Goal: Information Seeking & Learning: Learn about a topic

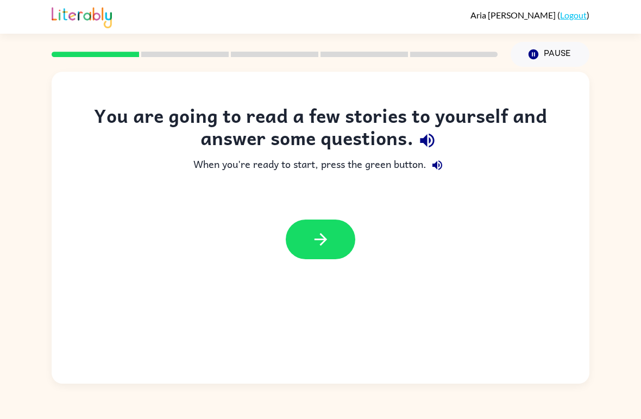
click at [424, 153] on button "button" at bounding box center [427, 141] width 28 height 28
click at [422, 142] on icon "button" at bounding box center [427, 141] width 14 height 14
click at [431, 139] on icon "button" at bounding box center [427, 140] width 19 height 19
click at [435, 165] on icon "button" at bounding box center [437, 165] width 10 height 10
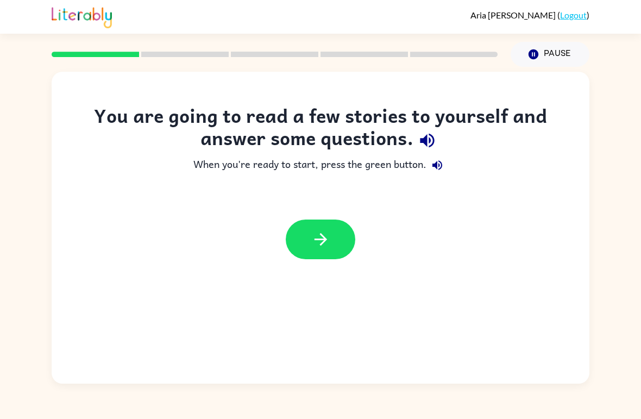
click at [338, 238] on button "button" at bounding box center [321, 239] width 70 height 40
click at [436, 237] on div at bounding box center [321, 239] width 538 height 61
click at [342, 235] on div at bounding box center [321, 239] width 70 height 40
click at [342, 234] on div at bounding box center [321, 239] width 70 height 40
click at [428, 150] on icon "button" at bounding box center [427, 140] width 19 height 19
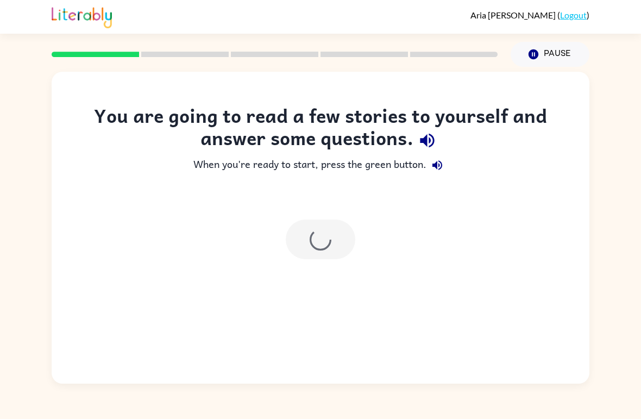
click at [429, 139] on icon "button" at bounding box center [427, 141] width 14 height 14
click at [430, 137] on icon "button" at bounding box center [427, 140] width 19 height 19
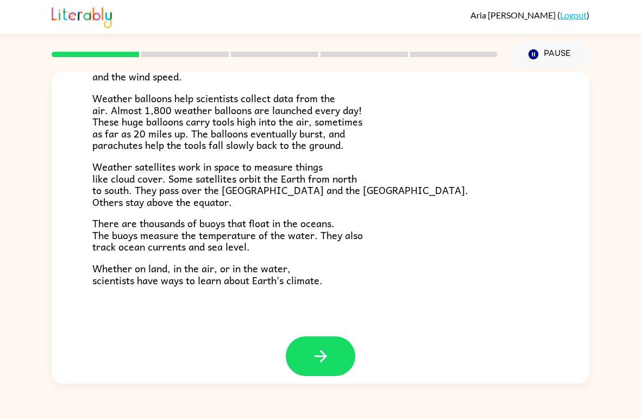
scroll to position [292, 0]
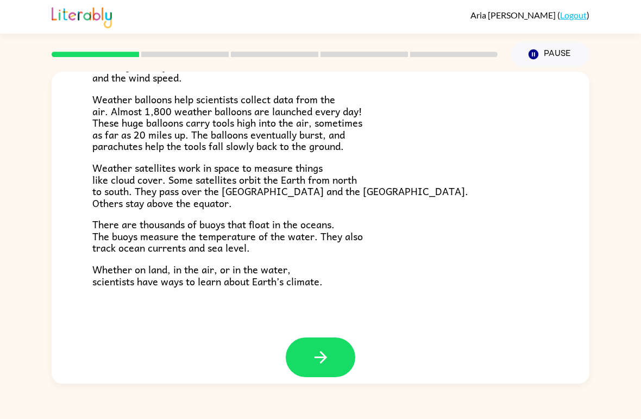
click at [316, 355] on icon "button" at bounding box center [320, 357] width 19 height 19
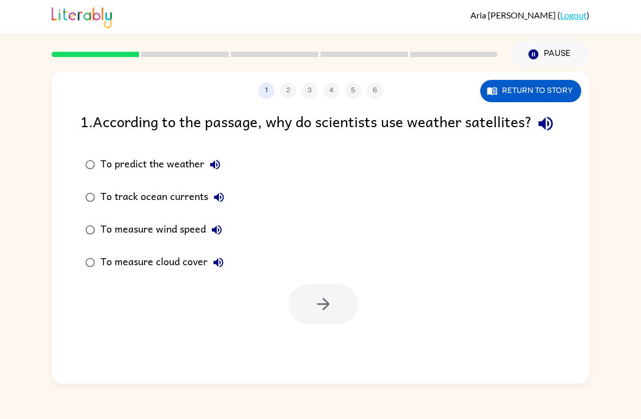
scroll to position [0, 0]
click at [532, 137] on button "button" at bounding box center [546, 124] width 28 height 28
click at [536, 133] on icon "button" at bounding box center [545, 123] width 19 height 19
click at [538, 131] on icon "button" at bounding box center [545, 124] width 14 height 14
click at [217, 171] on icon "button" at bounding box center [215, 164] width 13 height 13
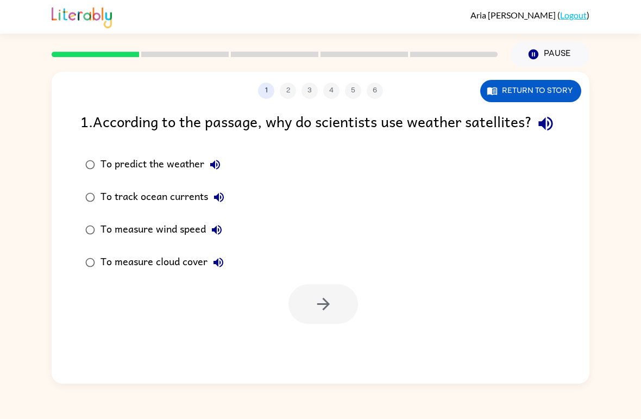
click at [215, 202] on icon "button" at bounding box center [219, 197] width 10 height 10
click at [217, 236] on icon "button" at bounding box center [216, 229] width 13 height 13
click at [223, 274] on label "To measure cloud cover" at bounding box center [154, 262] width 161 height 33
click at [223, 267] on icon "button" at bounding box center [219, 263] width 10 height 10
click at [223, 202] on icon "button" at bounding box center [219, 197] width 10 height 10
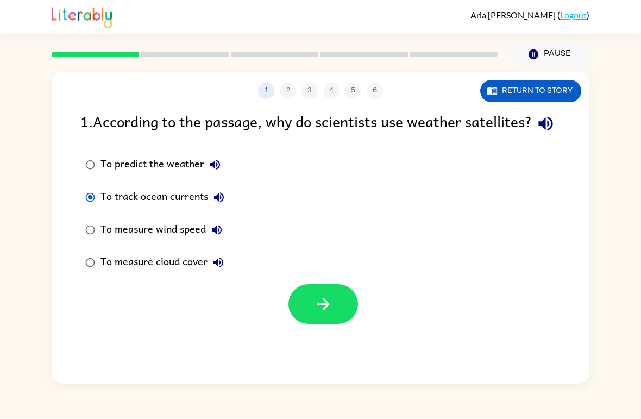
click at [336, 324] on button "button" at bounding box center [323, 304] width 70 height 40
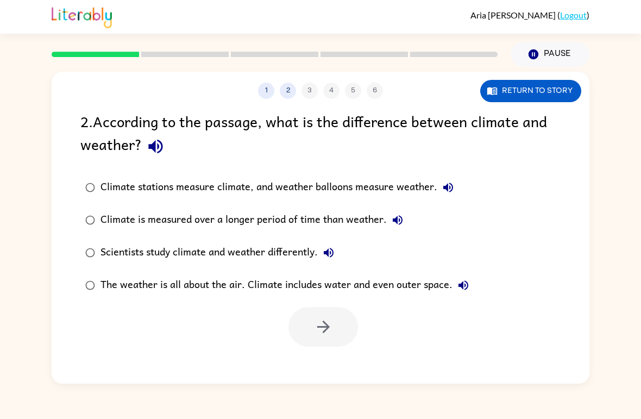
click at [155, 150] on icon "button" at bounding box center [155, 147] width 14 height 14
click at [444, 183] on icon "button" at bounding box center [448, 187] width 13 height 13
click at [396, 220] on icon "button" at bounding box center [398, 220] width 10 height 10
click at [325, 252] on icon "button" at bounding box center [328, 252] width 13 height 13
click at [462, 284] on icon "button" at bounding box center [464, 285] width 10 height 10
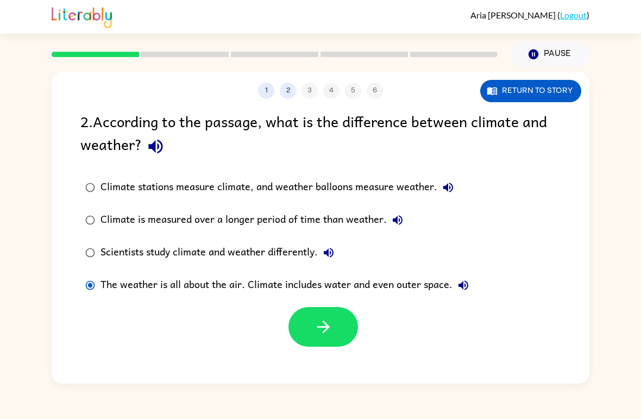
click at [318, 336] on icon "button" at bounding box center [323, 326] width 19 height 19
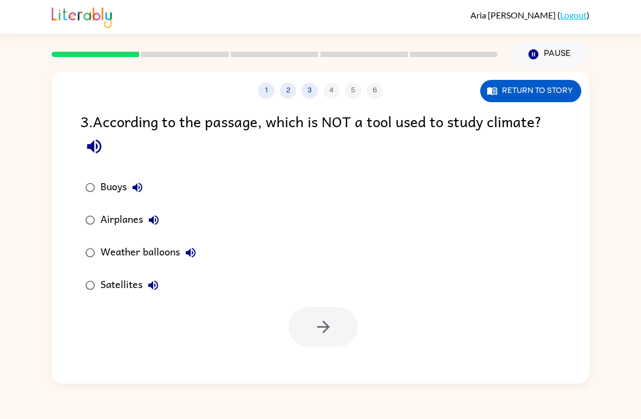
click at [96, 147] on icon "button" at bounding box center [94, 147] width 14 height 14
click at [135, 190] on icon "button" at bounding box center [138, 188] width 10 height 10
click at [158, 221] on icon "button" at bounding box center [154, 220] width 10 height 10
click at [197, 252] on icon "button" at bounding box center [190, 252] width 13 height 13
click at [95, 148] on icon "button" at bounding box center [94, 146] width 19 height 19
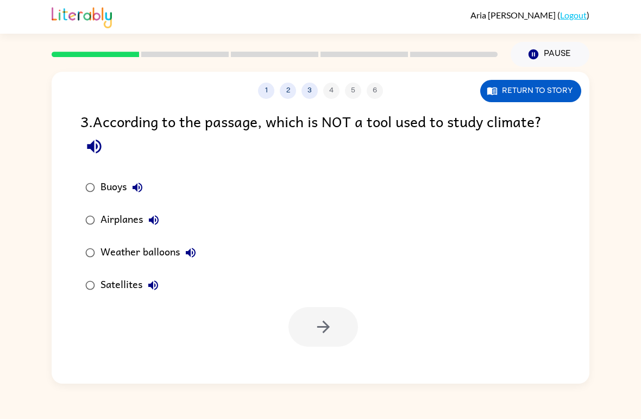
click at [143, 186] on icon "button" at bounding box center [137, 187] width 13 height 13
click at [158, 219] on icon "button" at bounding box center [153, 220] width 13 height 13
click at [194, 252] on icon "button" at bounding box center [190, 252] width 13 height 13
click at [159, 287] on icon "button" at bounding box center [153, 285] width 13 height 13
click at [305, 314] on button "button" at bounding box center [323, 327] width 70 height 40
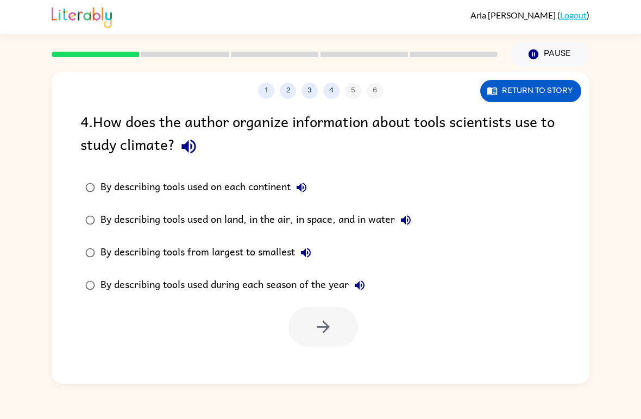
click at [193, 147] on icon "button" at bounding box center [188, 146] width 19 height 19
click at [304, 188] on icon "button" at bounding box center [302, 188] width 10 height 10
click at [412, 224] on icon "button" at bounding box center [405, 220] width 13 height 13
click at [311, 255] on icon "button" at bounding box center [306, 253] width 10 height 10
click at [363, 282] on icon "button" at bounding box center [360, 285] width 10 height 10
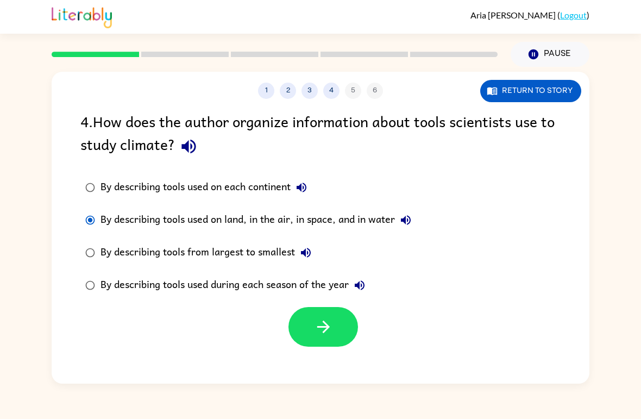
click at [399, 217] on button "By describing tools used on land, in the air, in space, and in water" at bounding box center [406, 220] width 22 height 22
click at [337, 318] on button "button" at bounding box center [323, 327] width 70 height 40
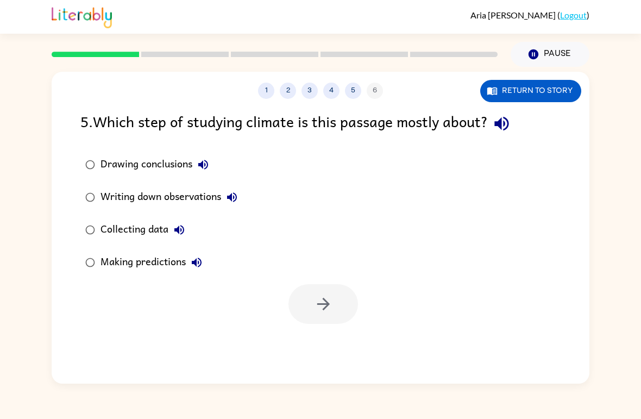
click at [509, 130] on icon "button" at bounding box center [501, 124] width 14 height 14
click at [206, 168] on icon "button" at bounding box center [203, 164] width 13 height 13
click at [234, 199] on icon "button" at bounding box center [231, 197] width 13 height 13
click at [180, 230] on icon "button" at bounding box center [179, 229] width 13 height 13
click at [204, 263] on button "Making predictions" at bounding box center [197, 263] width 22 height 22
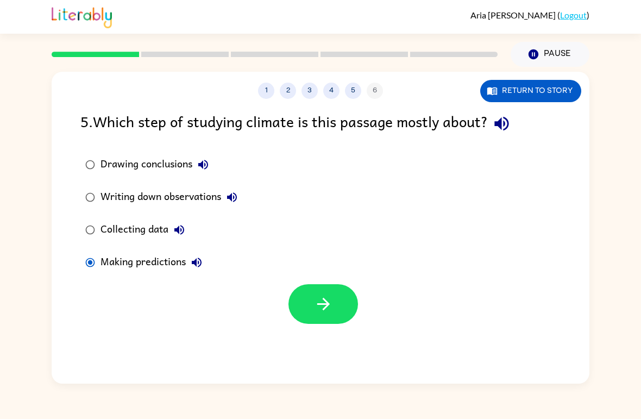
click at [325, 299] on icon "button" at bounding box center [323, 303] width 19 height 19
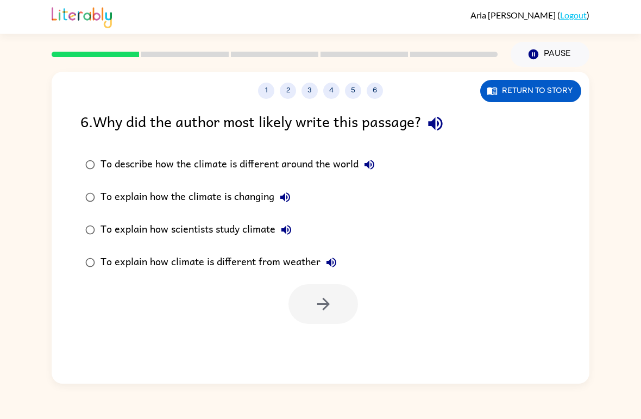
click at [445, 122] on icon "button" at bounding box center [435, 123] width 19 height 19
click at [362, 172] on button "To describe how the climate is different around the world" at bounding box center [370, 165] width 22 height 22
click at [293, 197] on button "To explain how the climate is changing" at bounding box center [285, 197] width 22 height 22
click at [291, 228] on icon "button" at bounding box center [286, 230] width 10 height 10
click at [338, 263] on button "To explain how climate is different from weather" at bounding box center [332, 263] width 22 height 22
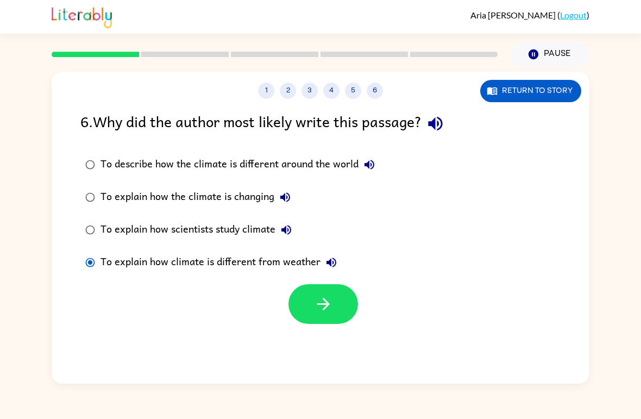
click at [326, 299] on icon "button" at bounding box center [323, 303] width 19 height 19
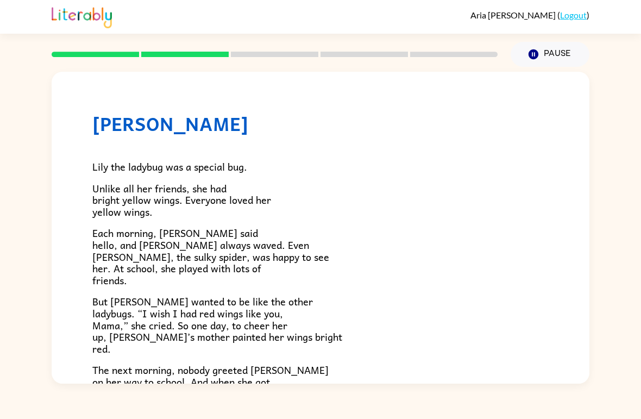
click at [497, 284] on div "Lily the ladybug was a special bug. Unlike all her friends, she had bright yell…" at bounding box center [320, 357] width 456 height 444
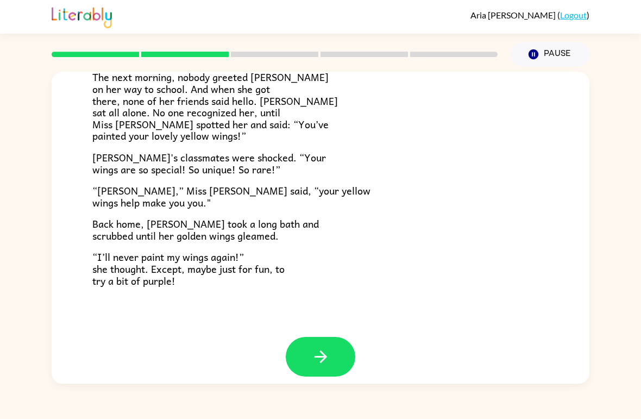
scroll to position [292, 0]
click at [331, 347] on button "button" at bounding box center [321, 357] width 70 height 40
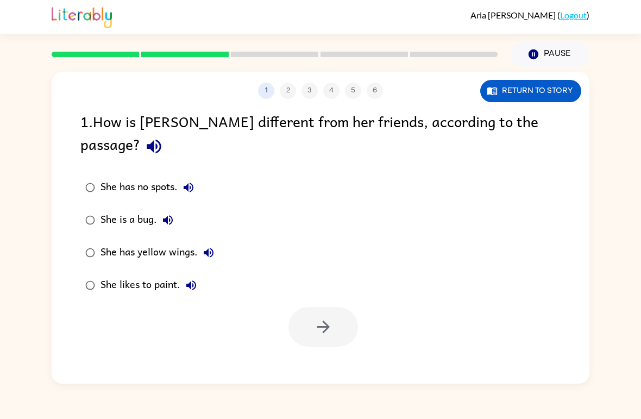
scroll to position [0, 0]
click at [168, 133] on button "button" at bounding box center [154, 147] width 28 height 28
click at [190, 183] on icon "button" at bounding box center [189, 188] width 10 height 10
click at [166, 214] on icon "button" at bounding box center [167, 220] width 13 height 13
click at [212, 248] on icon "button" at bounding box center [209, 253] width 10 height 10
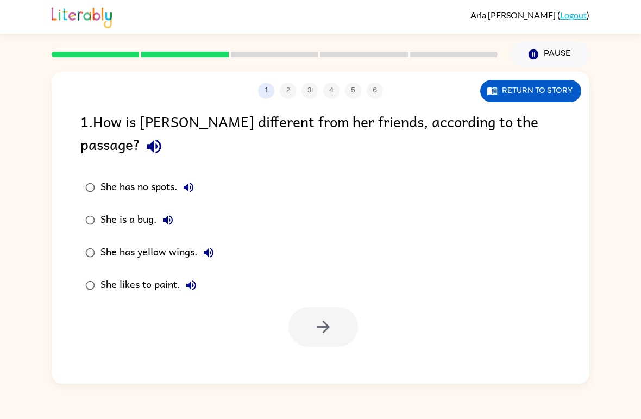
click at [192, 279] on icon "button" at bounding box center [191, 285] width 13 height 13
click at [334, 307] on button "button" at bounding box center [323, 327] width 70 height 40
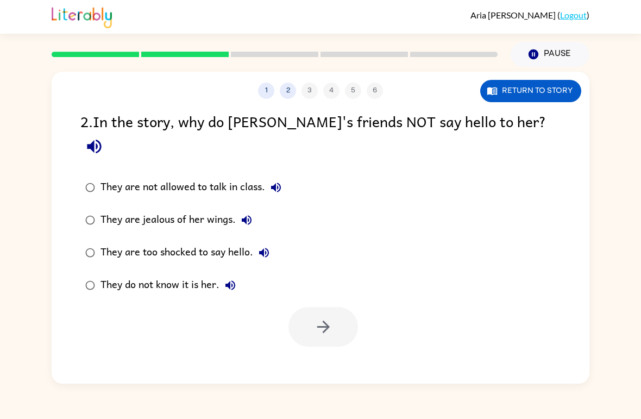
click at [101, 140] on icon "button" at bounding box center [94, 147] width 14 height 14
click at [280, 183] on icon "button" at bounding box center [276, 188] width 10 height 10
click at [251, 214] on icon "button" at bounding box center [246, 220] width 13 height 13
click at [272, 242] on button "They are too shocked to say hello." at bounding box center [264, 253] width 22 height 22
click at [234, 280] on icon "button" at bounding box center [230, 285] width 10 height 10
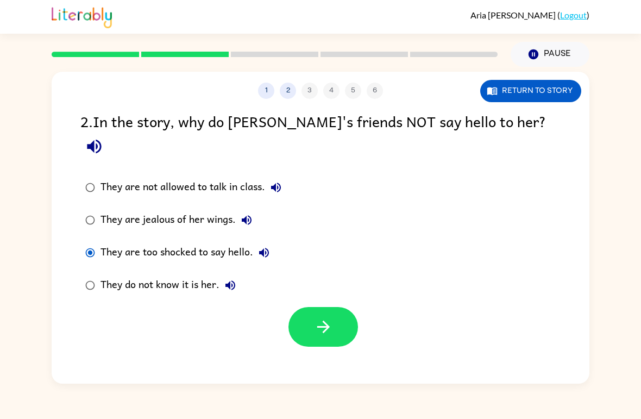
click at [335, 307] on button "button" at bounding box center [323, 327] width 70 height 40
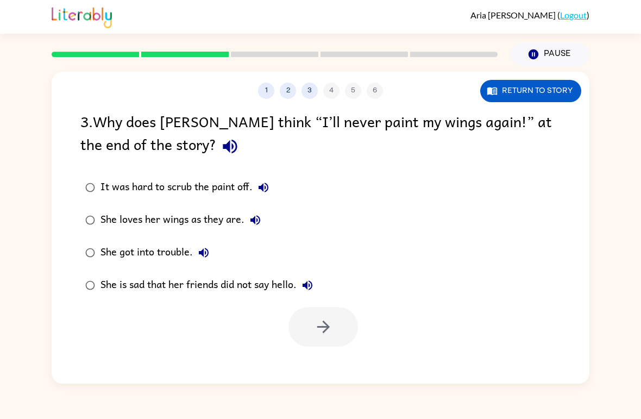
click at [221, 149] on icon "button" at bounding box center [230, 146] width 19 height 19
click at [257, 187] on button "It was hard to scrub the paint off." at bounding box center [264, 188] width 22 height 22
click at [258, 219] on icon "button" at bounding box center [255, 220] width 13 height 13
click at [205, 252] on icon "button" at bounding box center [203, 252] width 13 height 13
click at [314, 280] on icon "button" at bounding box center [307, 285] width 13 height 13
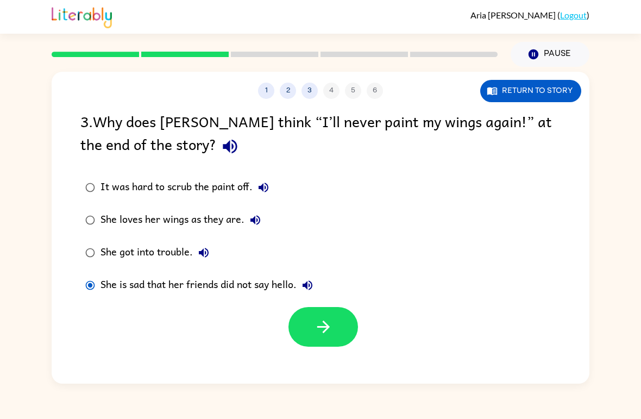
click at [321, 327] on icon "button" at bounding box center [323, 326] width 19 height 19
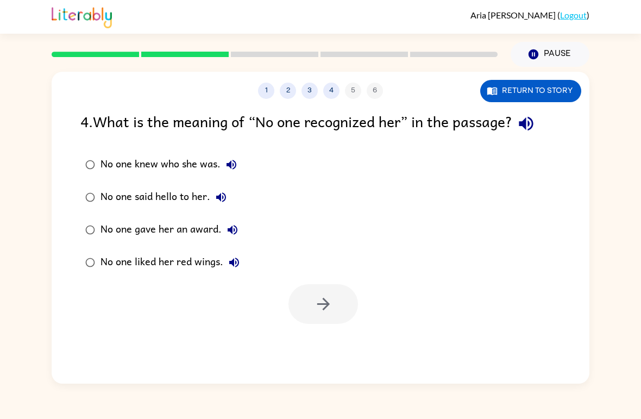
click at [533, 128] on icon "button" at bounding box center [526, 124] width 14 height 14
click at [236, 167] on icon "button" at bounding box center [231, 164] width 13 height 13
click at [231, 165] on icon "button" at bounding box center [232, 165] width 10 height 10
click at [231, 166] on icon "button" at bounding box center [232, 165] width 10 height 10
click at [229, 165] on icon "button" at bounding box center [232, 165] width 10 height 10
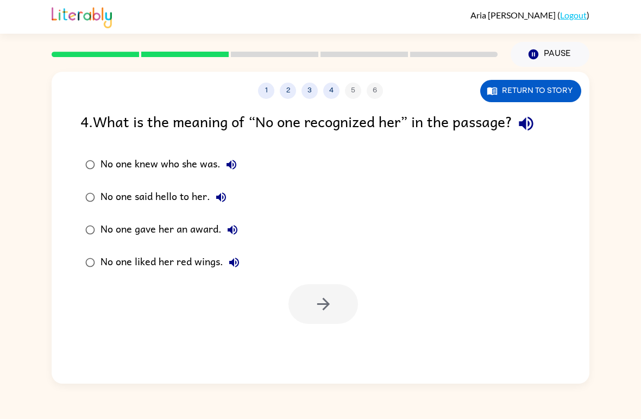
click at [231, 166] on icon "button" at bounding box center [232, 165] width 10 height 10
click at [229, 161] on icon "button" at bounding box center [231, 164] width 13 height 13
click at [230, 164] on icon "button" at bounding box center [232, 165] width 10 height 10
click at [223, 199] on icon "button" at bounding box center [221, 197] width 10 height 10
click at [233, 230] on icon "button" at bounding box center [232, 229] width 13 height 13
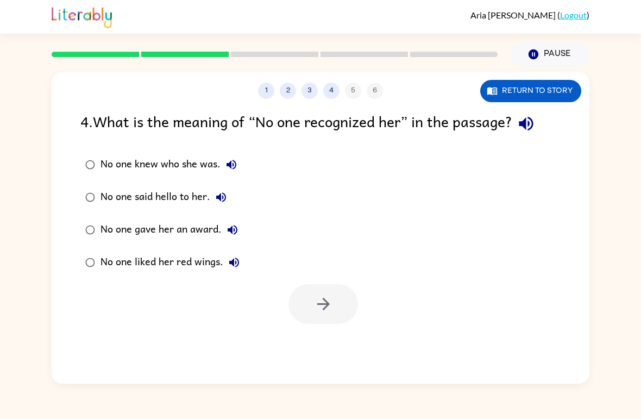
click at [235, 259] on icon "button" at bounding box center [234, 263] width 10 height 10
click at [342, 293] on button "button" at bounding box center [323, 304] width 70 height 40
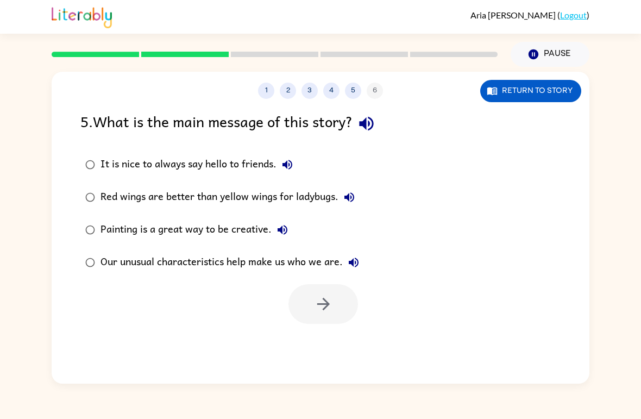
click at [376, 130] on icon "button" at bounding box center [366, 123] width 19 height 19
click at [291, 159] on icon "button" at bounding box center [287, 164] width 13 height 13
click at [353, 195] on icon "button" at bounding box center [349, 197] width 10 height 10
click at [283, 228] on icon "button" at bounding box center [282, 229] width 13 height 13
click at [359, 261] on icon "button" at bounding box center [354, 263] width 10 height 10
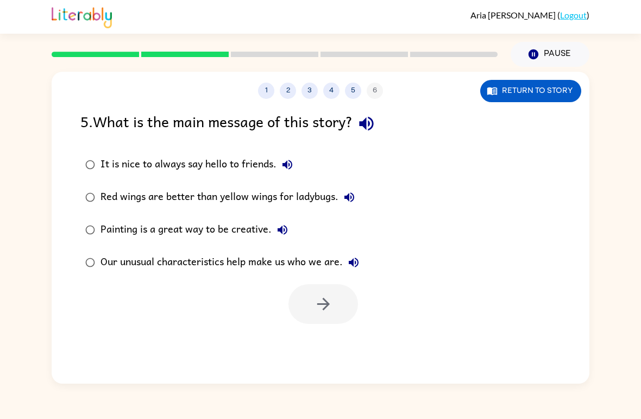
click at [348, 197] on icon "button" at bounding box center [349, 197] width 10 height 10
click at [355, 260] on icon "button" at bounding box center [353, 262] width 13 height 13
click at [357, 258] on icon "button" at bounding box center [353, 262] width 13 height 13
click at [329, 296] on icon "button" at bounding box center [323, 303] width 19 height 19
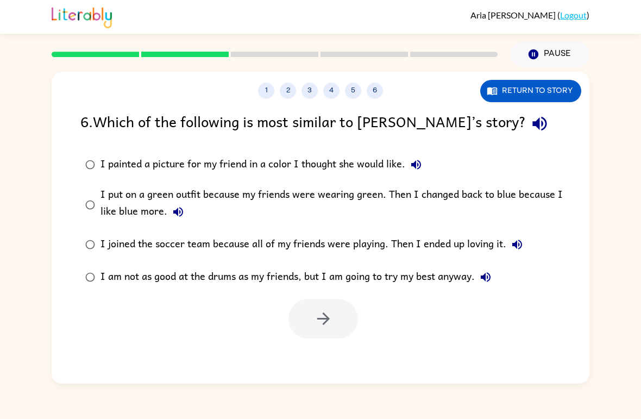
click at [530, 133] on icon "button" at bounding box center [539, 123] width 19 height 19
click at [412, 168] on icon "button" at bounding box center [416, 164] width 13 height 13
click at [177, 212] on icon "button" at bounding box center [178, 212] width 10 height 10
click at [517, 241] on icon "button" at bounding box center [517, 245] width 10 height 10
click at [486, 278] on icon "button" at bounding box center [486, 277] width 10 height 10
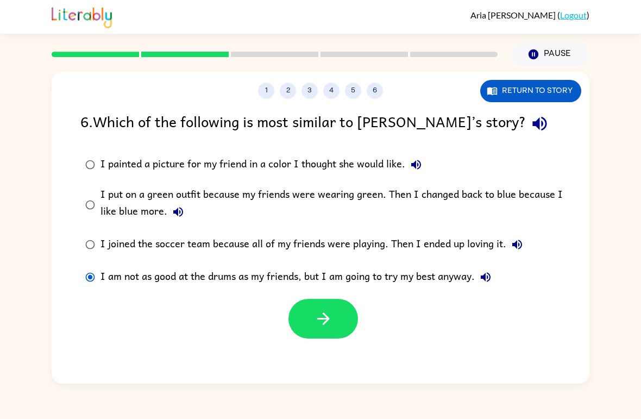
click at [329, 309] on button "button" at bounding box center [323, 319] width 70 height 40
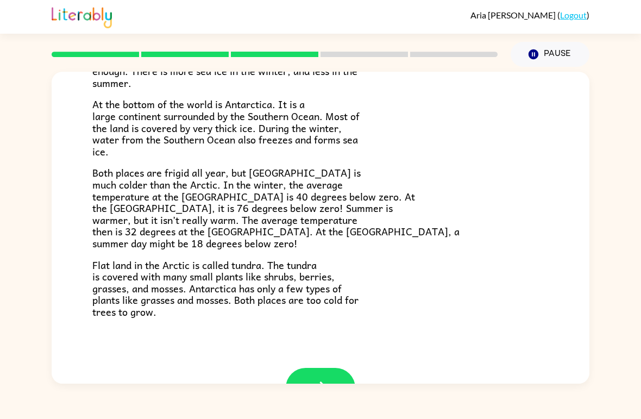
scroll to position [188, 0]
click at [361, 386] on div "[PERSON_NAME] ( Logout ) Pause Pause The Arctic and [GEOGRAPHIC_DATA] Have you …" at bounding box center [320, 209] width 641 height 419
click at [332, 367] on button "button" at bounding box center [321, 387] width 70 height 40
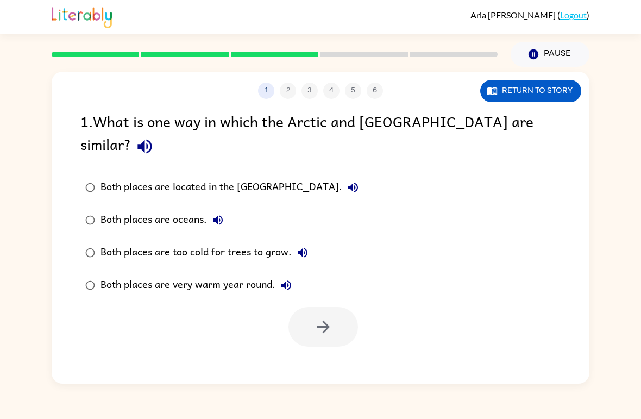
click at [154, 137] on icon "button" at bounding box center [144, 146] width 19 height 19
click at [152, 140] on icon "button" at bounding box center [144, 147] width 14 height 14
click at [347, 181] on icon "button" at bounding box center [353, 187] width 13 height 13
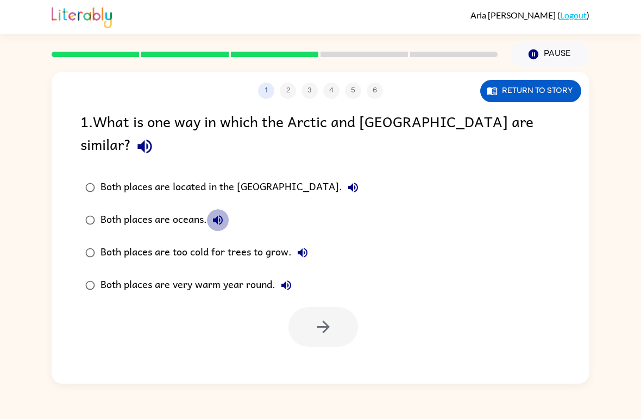
click at [217, 215] on icon "button" at bounding box center [218, 220] width 10 height 10
click at [305, 248] on icon "button" at bounding box center [303, 253] width 10 height 10
click at [290, 279] on icon "button" at bounding box center [286, 285] width 13 height 13
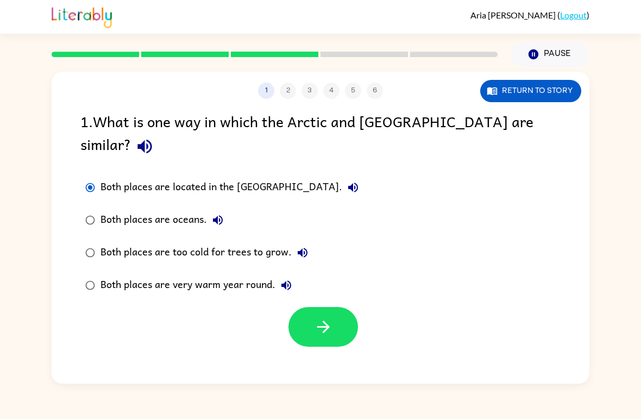
click at [343, 307] on button "button" at bounding box center [323, 327] width 70 height 40
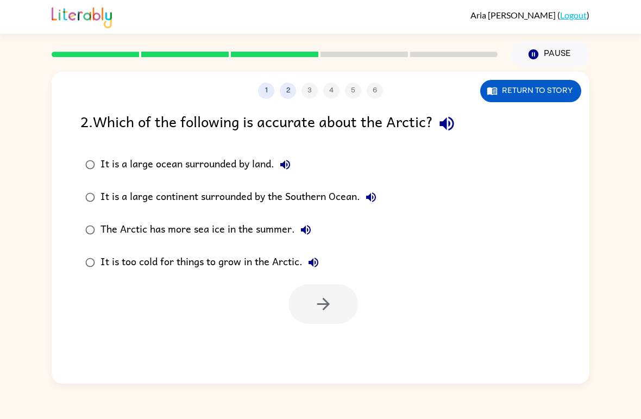
click at [442, 124] on icon "button" at bounding box center [446, 123] width 19 height 19
click at [283, 164] on icon "button" at bounding box center [285, 164] width 13 height 13
click at [357, 214] on label "It is a large continent surrounded by the Southern Ocean." at bounding box center [230, 197] width 313 height 33
click at [372, 196] on icon "button" at bounding box center [371, 197] width 10 height 10
click at [310, 229] on icon "button" at bounding box center [306, 230] width 10 height 10
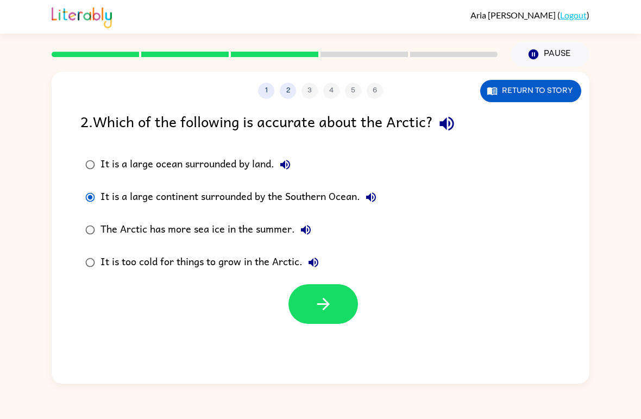
click at [308, 261] on icon "button" at bounding box center [313, 262] width 13 height 13
click at [356, 313] on button "button" at bounding box center [323, 304] width 70 height 40
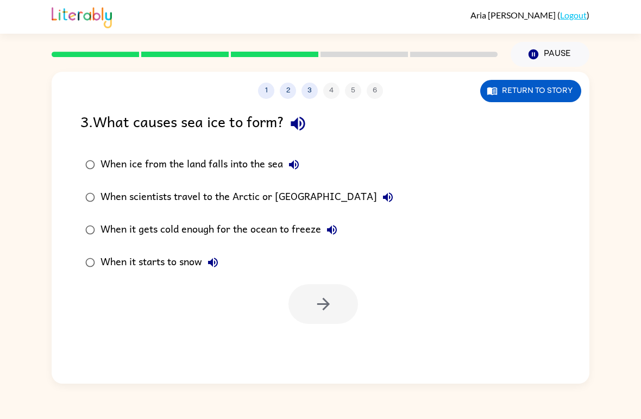
click at [299, 124] on icon "button" at bounding box center [298, 124] width 14 height 14
click at [297, 167] on icon "button" at bounding box center [293, 164] width 13 height 13
click at [383, 199] on icon "button" at bounding box center [388, 197] width 10 height 10
click at [333, 232] on icon "button" at bounding box center [332, 230] width 10 height 10
click at [297, 129] on icon "button" at bounding box center [297, 123] width 19 height 19
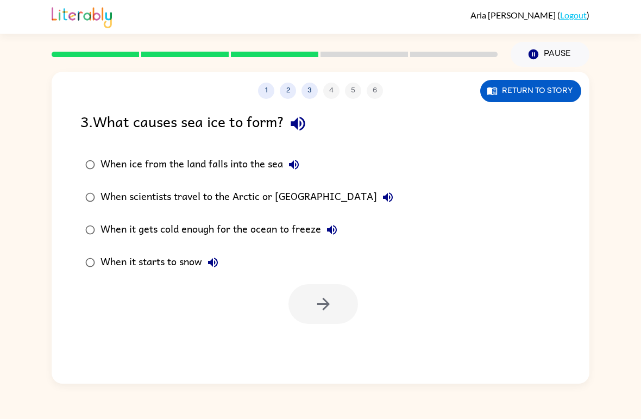
click at [307, 124] on icon "button" at bounding box center [297, 123] width 19 height 19
click at [303, 127] on icon "button" at bounding box center [297, 123] width 19 height 19
click at [293, 164] on icon "button" at bounding box center [294, 165] width 10 height 10
click at [383, 198] on icon "button" at bounding box center [388, 197] width 10 height 10
click at [221, 261] on button "When it starts to snow" at bounding box center [213, 263] width 22 height 22
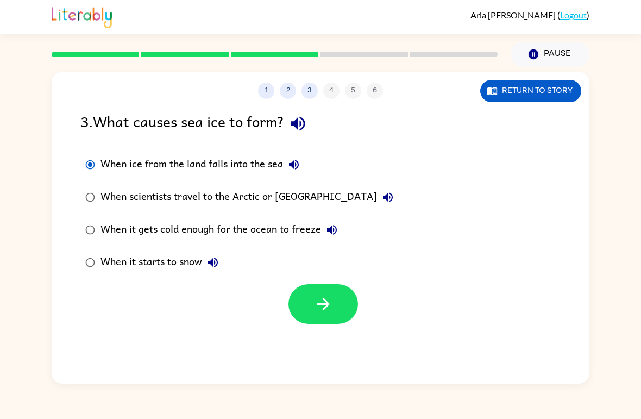
click at [314, 305] on icon "button" at bounding box center [323, 303] width 19 height 19
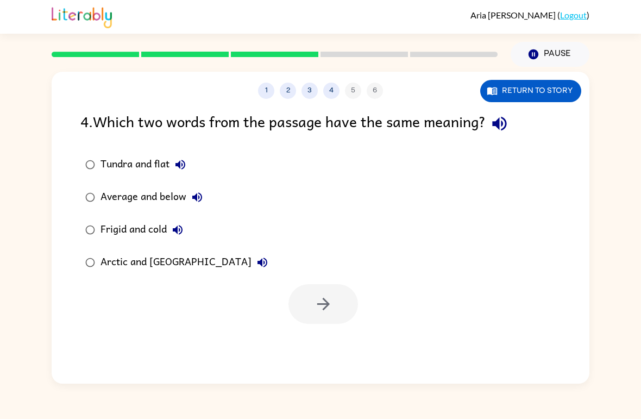
click at [498, 127] on icon "button" at bounding box center [499, 123] width 19 height 19
click at [179, 168] on icon "button" at bounding box center [180, 164] width 13 height 13
click at [206, 195] on button "Average and below" at bounding box center [197, 197] width 22 height 22
click at [184, 233] on icon "button" at bounding box center [177, 229] width 13 height 13
click at [256, 263] on icon "button" at bounding box center [262, 262] width 13 height 13
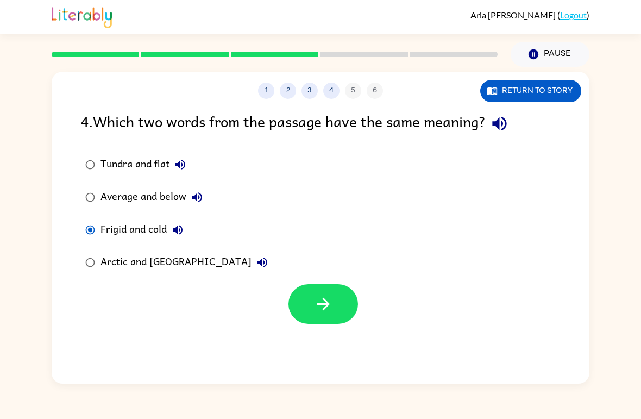
click at [331, 309] on icon "button" at bounding box center [323, 303] width 19 height 19
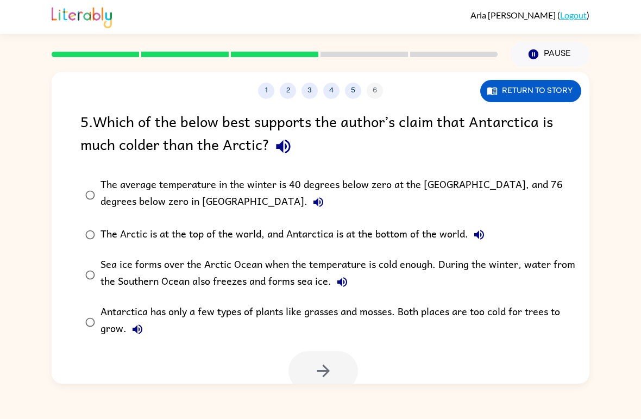
click at [284, 145] on icon "button" at bounding box center [283, 146] width 19 height 19
click at [313, 203] on icon "button" at bounding box center [318, 202] width 10 height 10
click at [478, 236] on icon "button" at bounding box center [479, 235] width 10 height 10
click at [343, 284] on icon "button" at bounding box center [342, 281] width 13 height 13
click at [137, 330] on icon "button" at bounding box center [137, 329] width 13 height 13
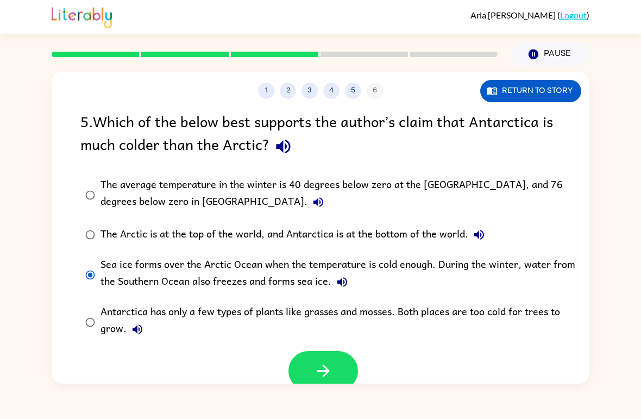
click at [322, 377] on icon "button" at bounding box center [323, 370] width 19 height 19
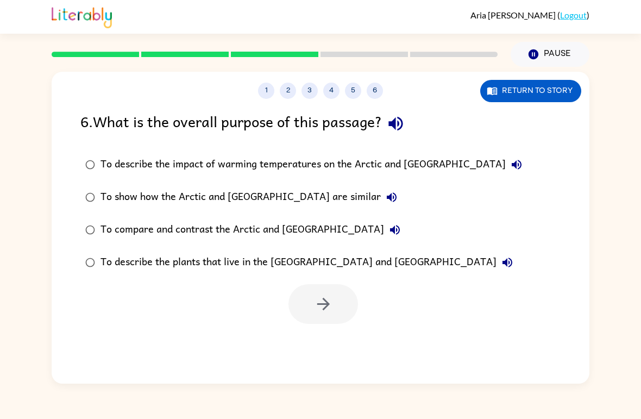
click at [393, 123] on icon "button" at bounding box center [395, 124] width 14 height 14
click at [510, 161] on icon "button" at bounding box center [516, 164] width 13 height 13
click at [385, 198] on icon "button" at bounding box center [391, 197] width 13 height 13
click at [390, 234] on icon "button" at bounding box center [395, 230] width 10 height 10
click at [503, 266] on icon "button" at bounding box center [508, 263] width 10 height 10
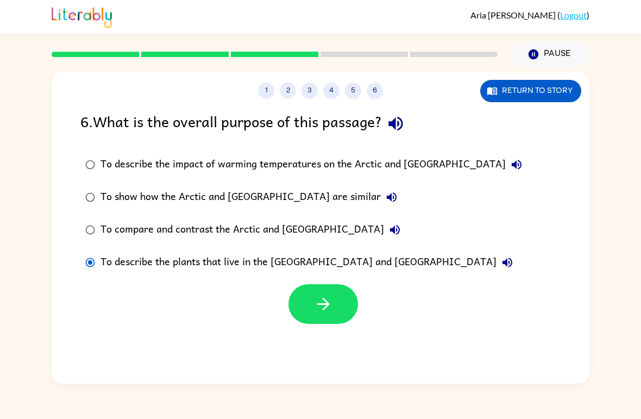
click at [312, 308] on button "button" at bounding box center [323, 304] width 70 height 40
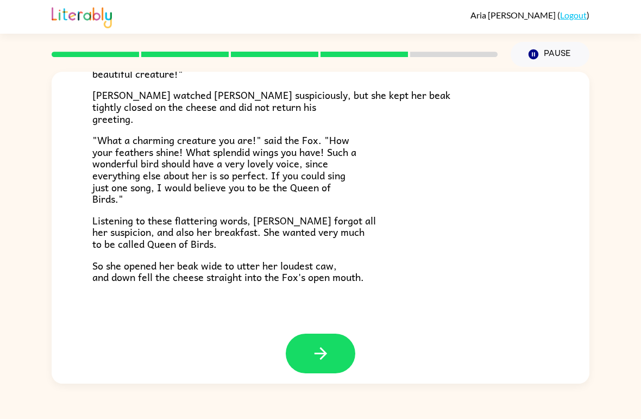
scroll to position [204, 0]
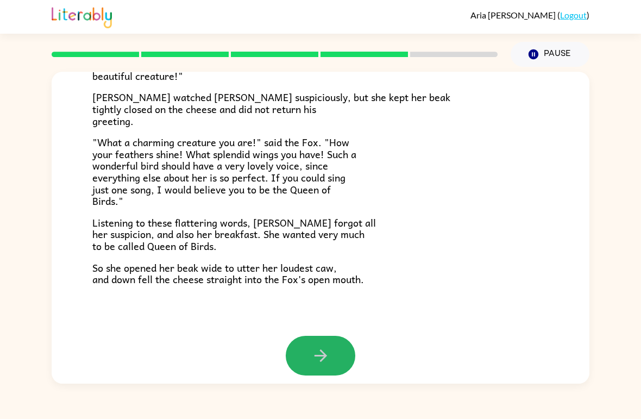
click at [348, 336] on button "button" at bounding box center [321, 356] width 70 height 40
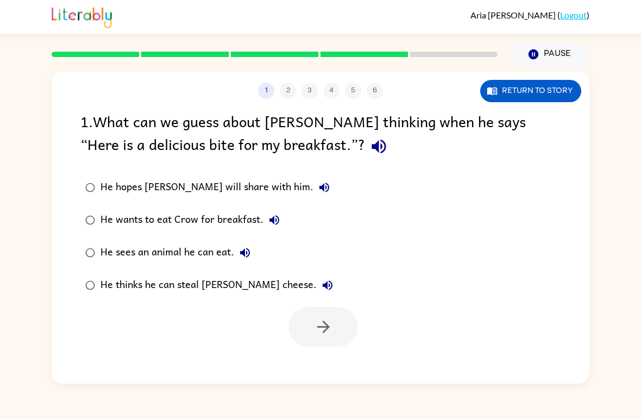
click at [372, 145] on icon "button" at bounding box center [379, 147] width 14 height 14
click at [365, 147] on button "button" at bounding box center [379, 147] width 28 height 28
click at [365, 145] on button "button" at bounding box center [379, 147] width 28 height 28
click at [319, 190] on icon "button" at bounding box center [324, 188] width 10 height 10
click at [273, 220] on icon "button" at bounding box center [274, 220] width 10 height 10
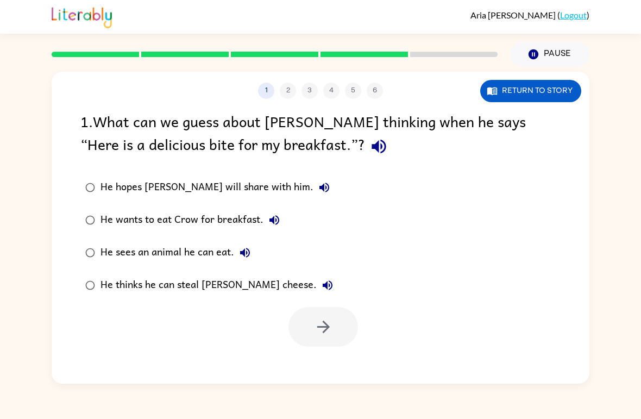
click at [243, 254] on icon "button" at bounding box center [245, 253] width 10 height 10
click at [321, 288] on icon "button" at bounding box center [327, 285] width 13 height 13
click at [268, 223] on icon "button" at bounding box center [274, 220] width 13 height 13
click at [322, 309] on button "button" at bounding box center [323, 327] width 70 height 40
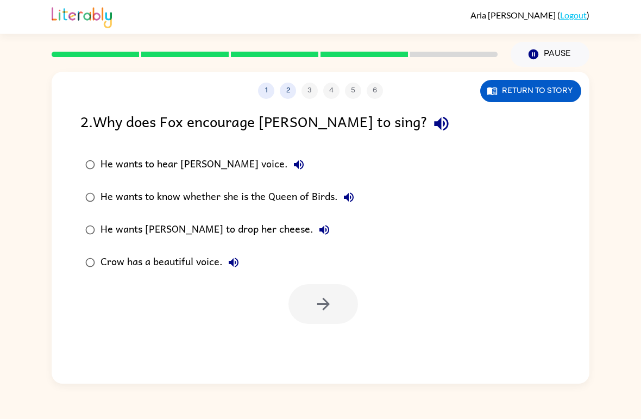
click at [428, 135] on button "button" at bounding box center [442, 124] width 28 height 28
click at [288, 165] on button "He wants to hear [PERSON_NAME] voice." at bounding box center [299, 165] width 22 height 22
click at [348, 196] on icon "button" at bounding box center [349, 197] width 10 height 10
click at [318, 232] on icon "button" at bounding box center [324, 229] width 13 height 13
click at [237, 260] on icon "button" at bounding box center [234, 263] width 10 height 10
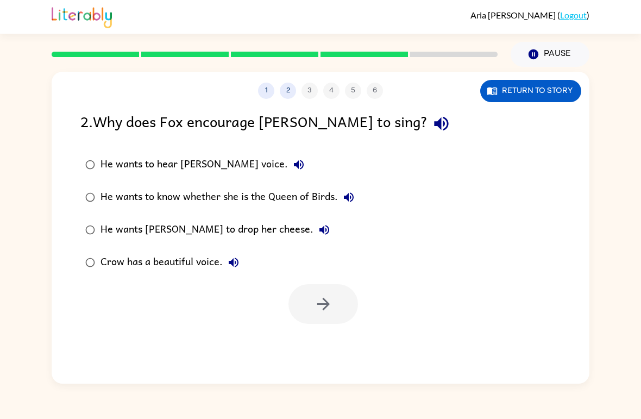
click at [294, 166] on icon "button" at bounding box center [299, 165] width 10 height 10
click at [355, 199] on icon "button" at bounding box center [348, 197] width 13 height 13
click at [319, 230] on icon "button" at bounding box center [324, 230] width 10 height 10
click at [334, 297] on button "button" at bounding box center [323, 304] width 70 height 40
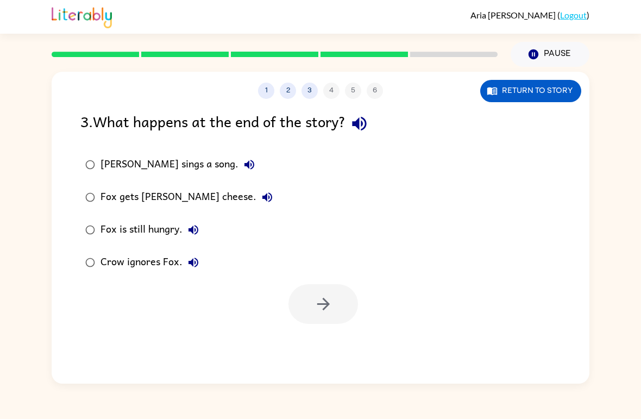
click at [359, 124] on icon "button" at bounding box center [359, 124] width 14 height 14
click at [243, 164] on icon "button" at bounding box center [249, 164] width 13 height 13
click at [261, 200] on icon "button" at bounding box center [267, 197] width 13 height 13
click at [198, 234] on icon "button" at bounding box center [193, 229] width 13 height 13
click at [190, 262] on icon "button" at bounding box center [194, 263] width 10 height 10
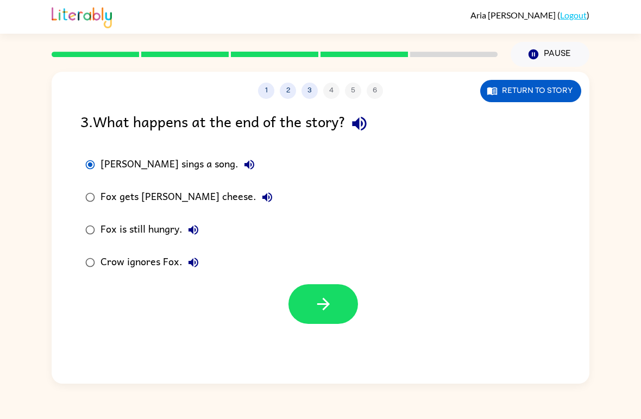
click at [352, 302] on button "button" at bounding box center [323, 304] width 70 height 40
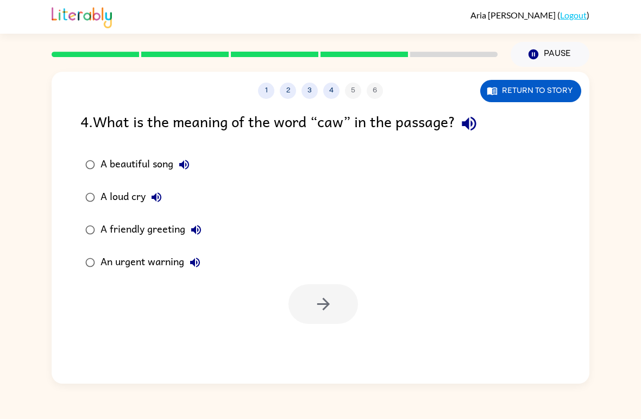
click at [468, 130] on icon "button" at bounding box center [469, 123] width 19 height 19
click at [473, 130] on icon "button" at bounding box center [469, 123] width 19 height 19
click at [472, 122] on icon "button" at bounding box center [469, 124] width 14 height 14
click at [188, 162] on icon "button" at bounding box center [184, 165] width 10 height 10
click at [164, 198] on button "A loud cry" at bounding box center [157, 197] width 22 height 22
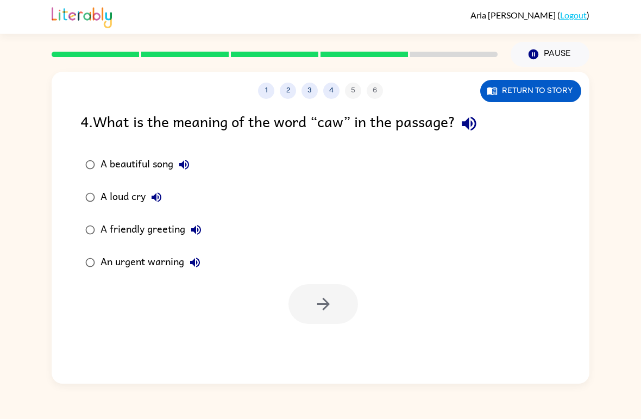
click at [200, 227] on icon "button" at bounding box center [196, 229] width 13 height 13
click at [199, 264] on icon "button" at bounding box center [195, 262] width 13 height 13
click at [200, 262] on icon "button" at bounding box center [195, 262] width 13 height 13
click at [202, 262] on icon "button" at bounding box center [195, 262] width 13 height 13
click at [197, 267] on icon "button" at bounding box center [195, 263] width 10 height 10
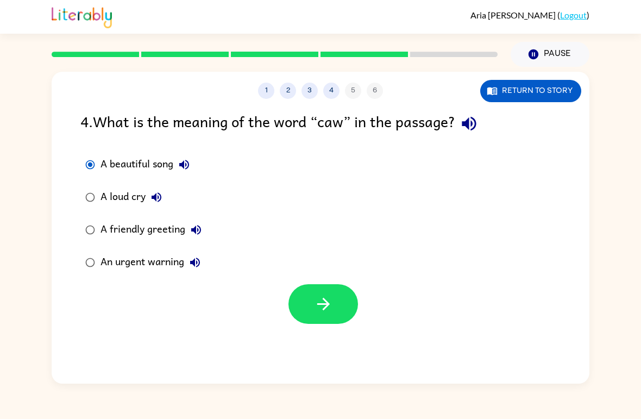
click at [335, 305] on button "button" at bounding box center [323, 304] width 70 height 40
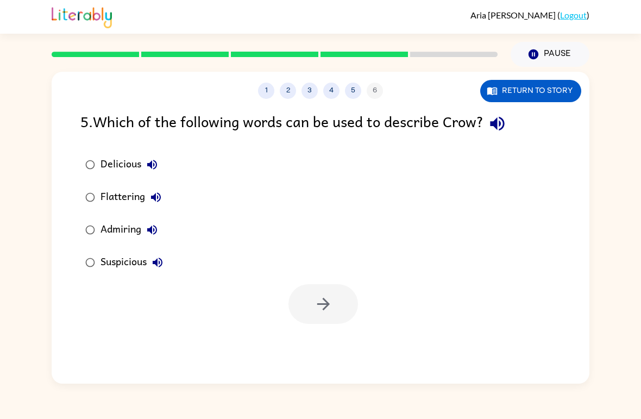
click at [495, 128] on icon "button" at bounding box center [497, 123] width 19 height 19
click at [151, 152] on label "Delicious" at bounding box center [123, 164] width 99 height 33
click at [153, 166] on icon "button" at bounding box center [152, 165] width 10 height 10
click at [165, 203] on button "Flattering" at bounding box center [156, 197] width 22 height 22
click at [160, 229] on button "Admiring" at bounding box center [152, 230] width 22 height 22
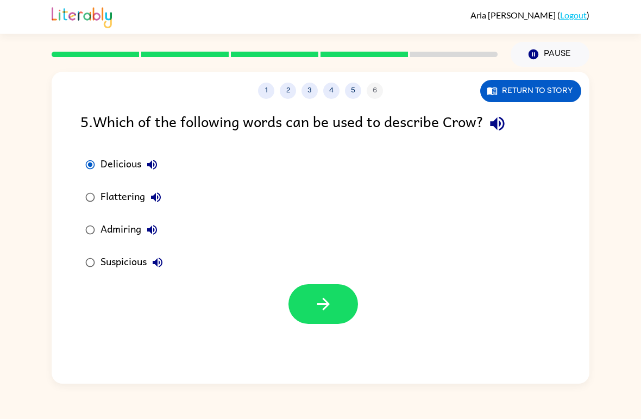
click at [163, 258] on icon "button" at bounding box center [157, 262] width 13 height 13
click at [318, 297] on icon "button" at bounding box center [323, 303] width 19 height 19
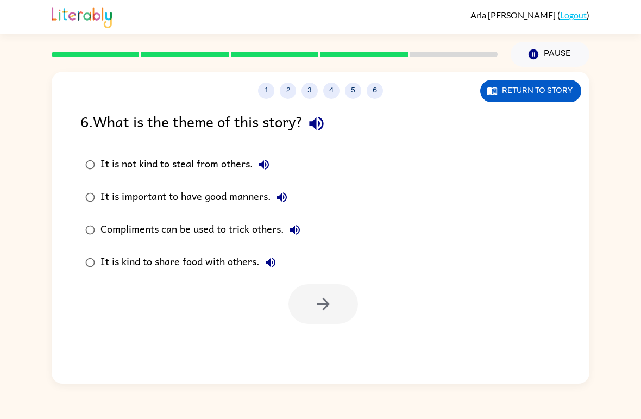
click at [324, 124] on icon "button" at bounding box center [316, 123] width 19 height 19
click at [268, 166] on icon "button" at bounding box center [264, 164] width 13 height 13
click at [293, 199] on button "It is important to have good manners." at bounding box center [282, 197] width 22 height 22
click at [299, 228] on icon "button" at bounding box center [294, 229] width 13 height 13
click at [272, 266] on icon "button" at bounding box center [270, 262] width 13 height 13
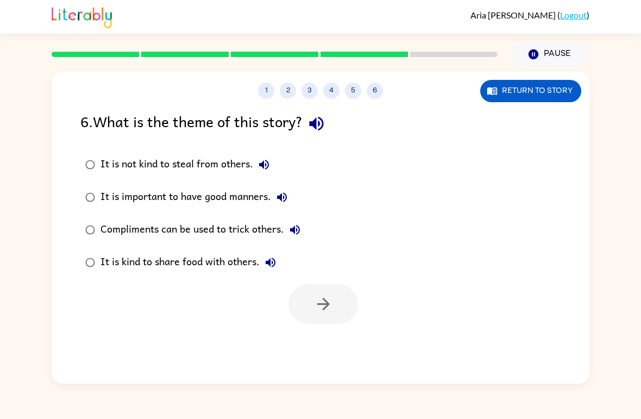
click at [290, 197] on button "It is important to have good manners." at bounding box center [282, 197] width 22 height 22
click at [331, 305] on icon "button" at bounding box center [323, 303] width 19 height 19
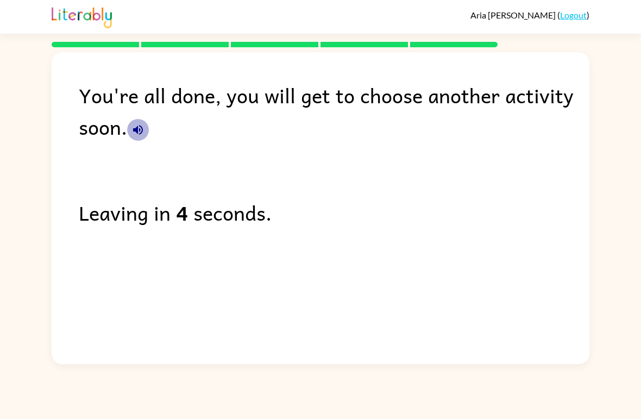
click at [142, 136] on icon "button" at bounding box center [137, 129] width 13 height 13
